Goal: Communication & Community: Answer question/provide support

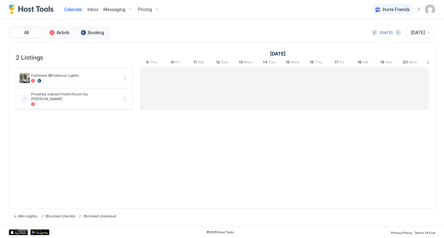
scroll to position [0, 353]
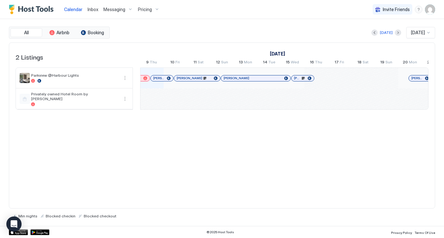
click at [146, 9] on span "Pricing" at bounding box center [145, 10] width 14 height 6
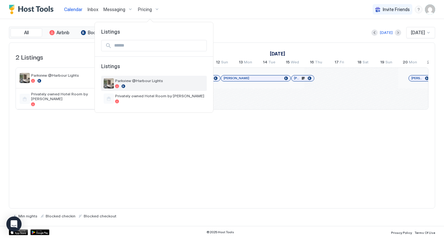
click at [143, 84] on div "Parkview @Harbour Lights" at bounding box center [159, 83] width 89 height 10
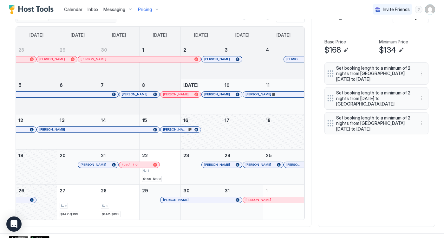
scroll to position [211, 0]
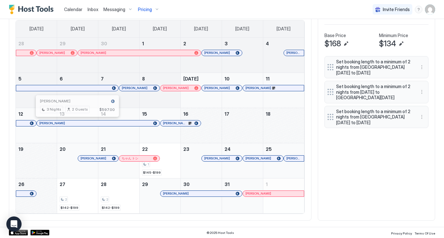
click at [75, 123] on div at bounding box center [74, 123] width 5 height 5
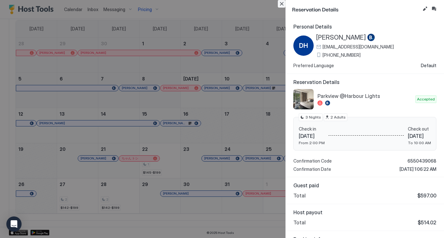
click at [281, 5] on button "Close" at bounding box center [282, 4] width 8 height 8
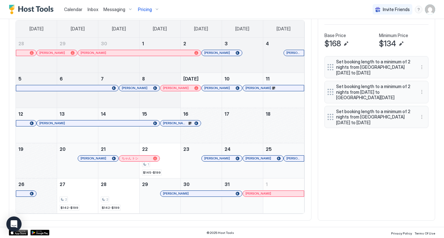
click at [210, 89] on div at bounding box center [209, 88] width 5 height 5
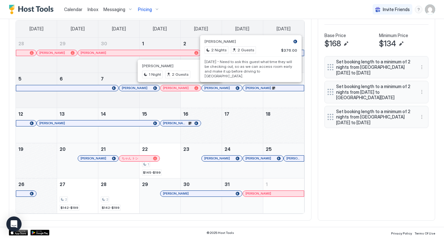
click at [251, 88] on div at bounding box center [250, 88] width 5 height 5
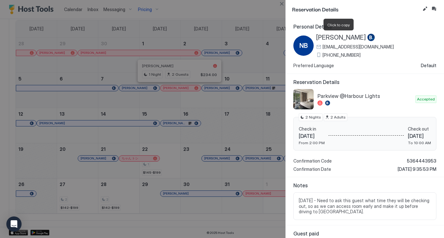
click at [325, 38] on span "[PERSON_NAME]" at bounding box center [341, 38] width 50 height 8
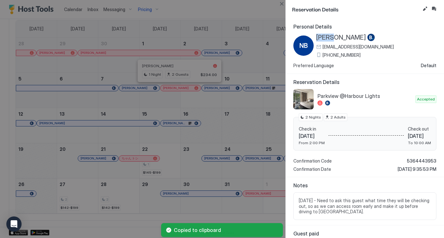
copy span "Niamh"
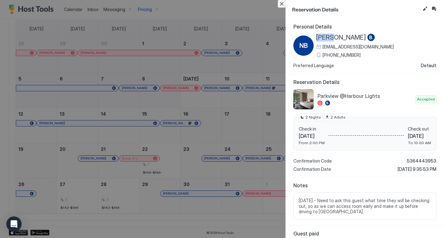
click at [282, 3] on button "Close" at bounding box center [282, 4] width 8 height 8
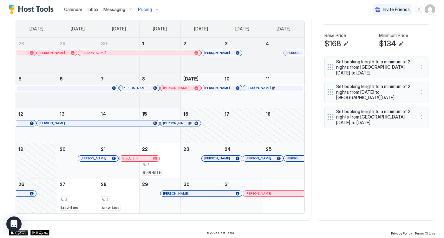
click at [314, 49] on div "All Airbnb Booking [DATE] [DATE] [DATE] [DATE] [DATE] [DATE] [DATE] [DATE] [DAT…" at bounding box center [222, 109] width 427 height 223
click at [213, 56] on div "[PERSON_NAME]" at bounding box center [222, 53] width 40 height 6
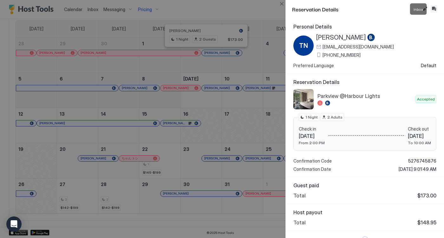
click at [434, 10] on button "Inbox" at bounding box center [434, 9] width 8 height 8
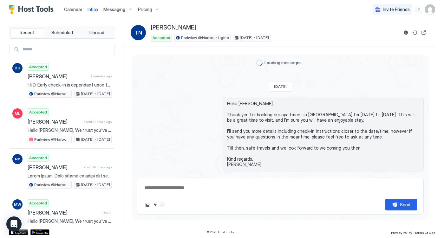
scroll to position [785, 0]
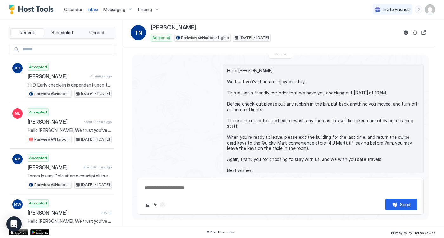
type textarea "*"
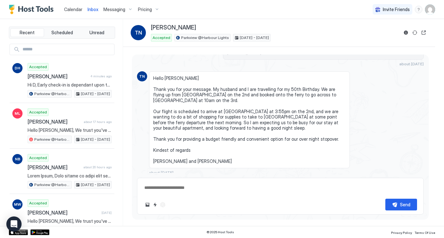
scroll to position [113, 0]
